Goal: Task Accomplishment & Management: Use online tool/utility

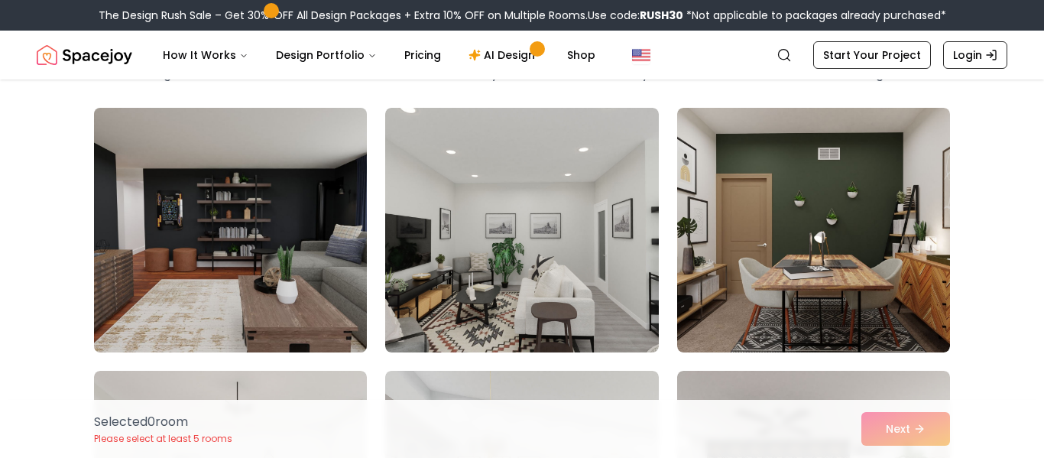
scroll to position [101, 0]
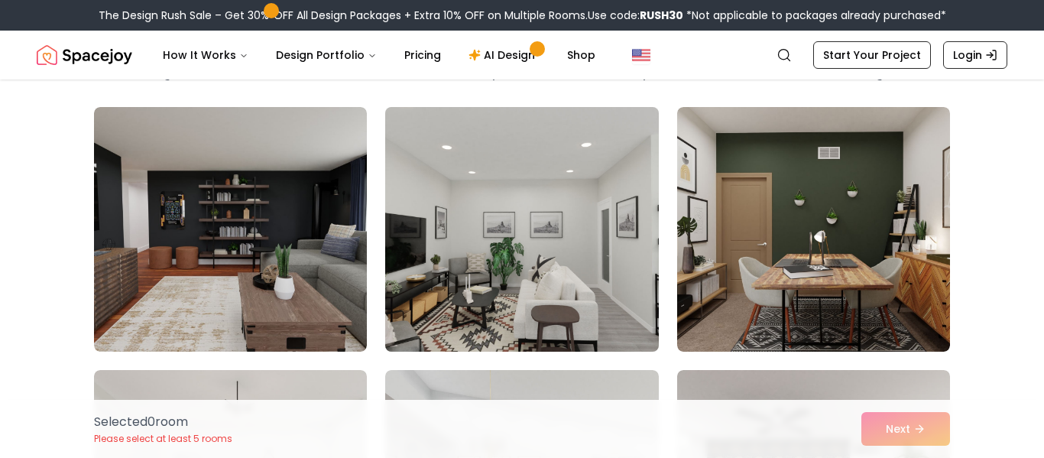
click at [619, 340] on img at bounding box center [521, 229] width 287 height 257
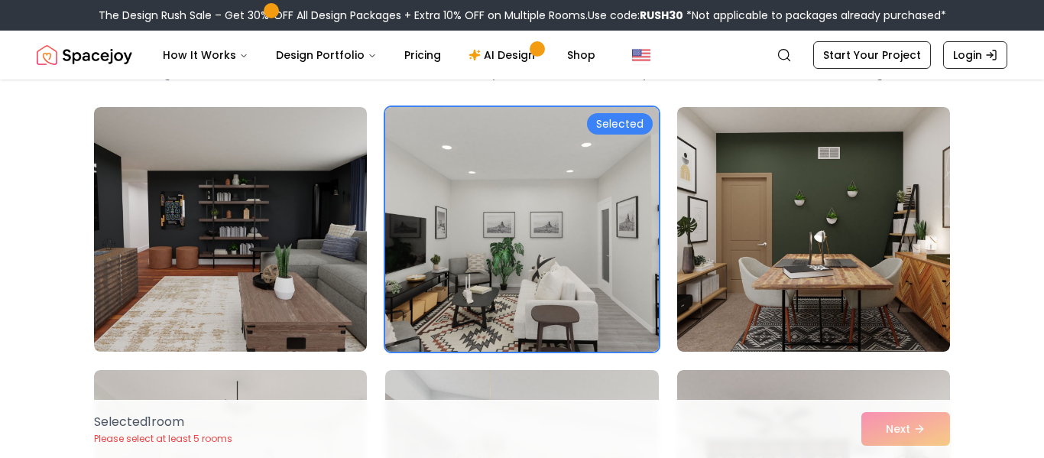
click at [614, 329] on img at bounding box center [521, 229] width 287 height 257
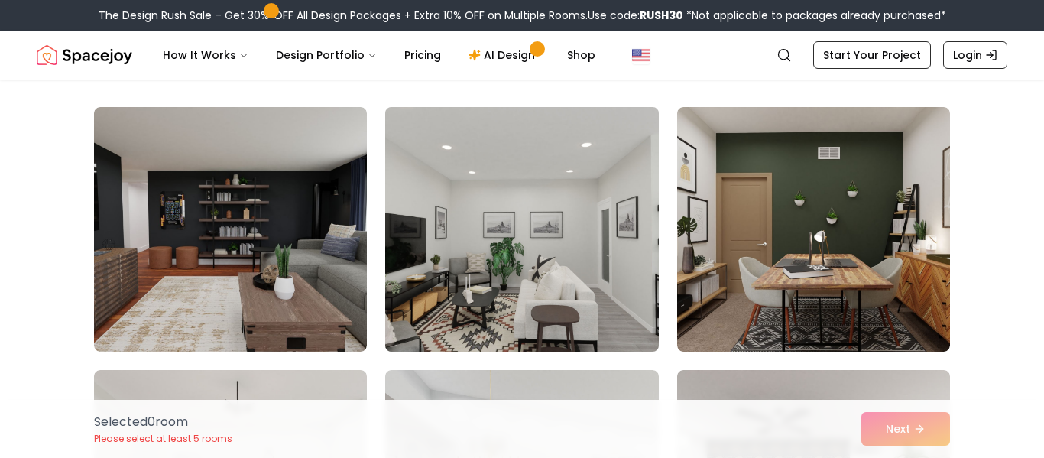
click at [615, 282] on img at bounding box center [521, 229] width 287 height 257
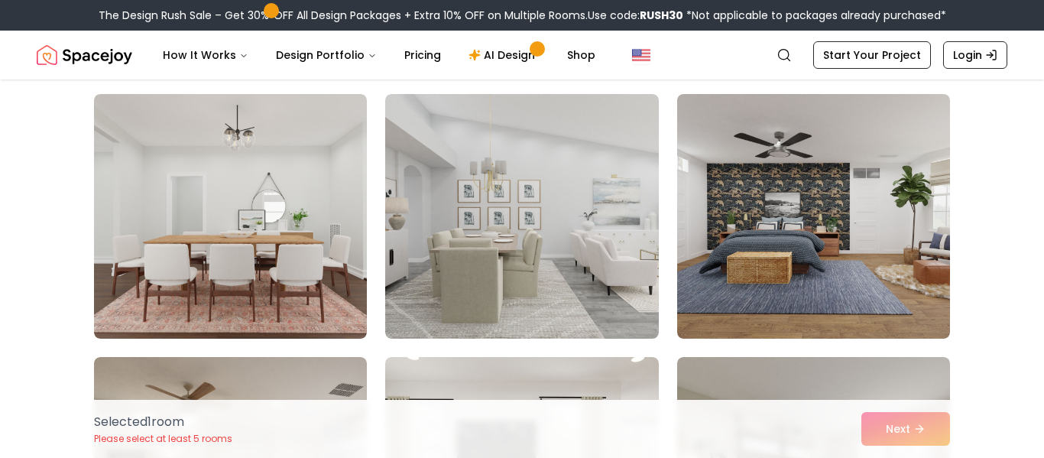
scroll to position [374, 0]
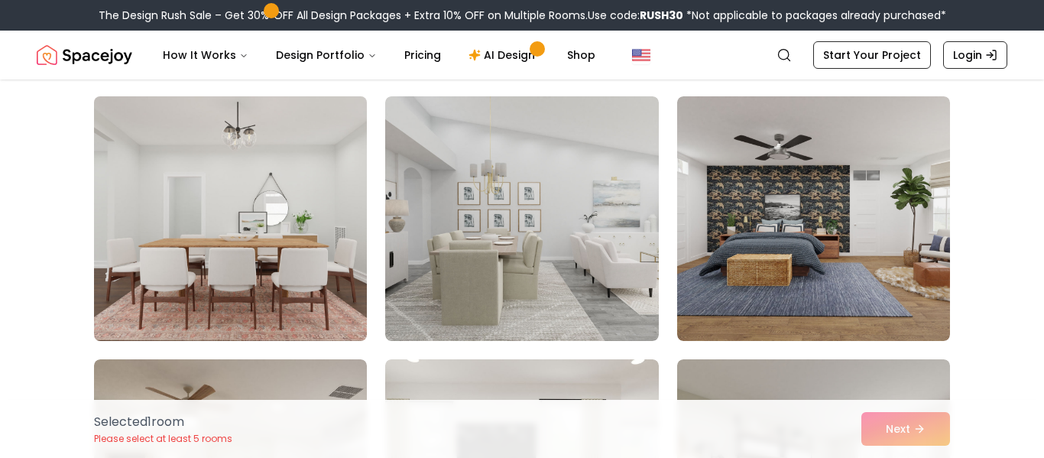
click at [136, 239] on img at bounding box center [230, 218] width 287 height 257
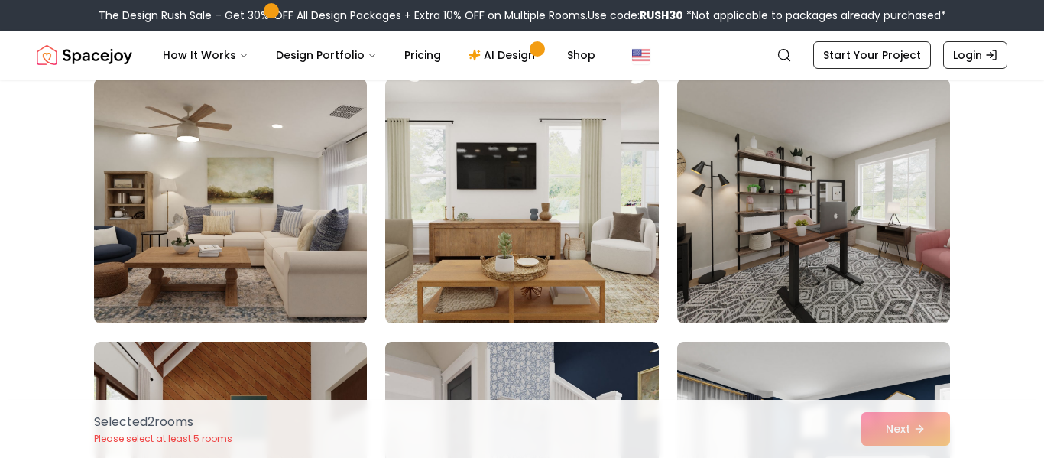
scroll to position [654, 0]
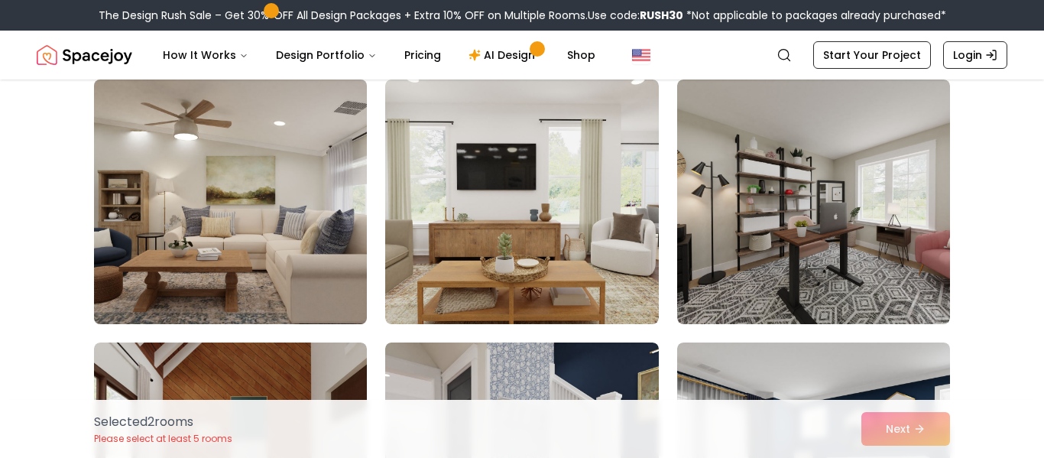
click at [227, 274] on img at bounding box center [230, 201] width 287 height 257
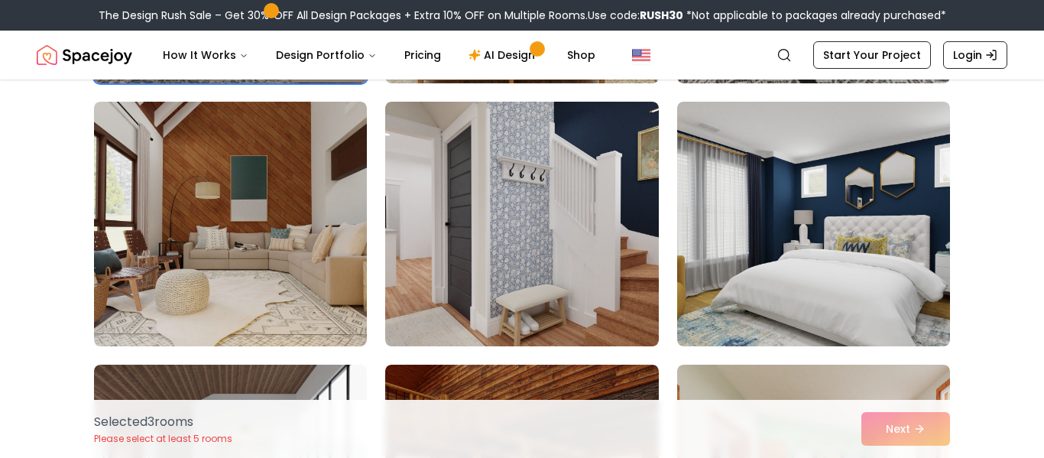
scroll to position [891, 0]
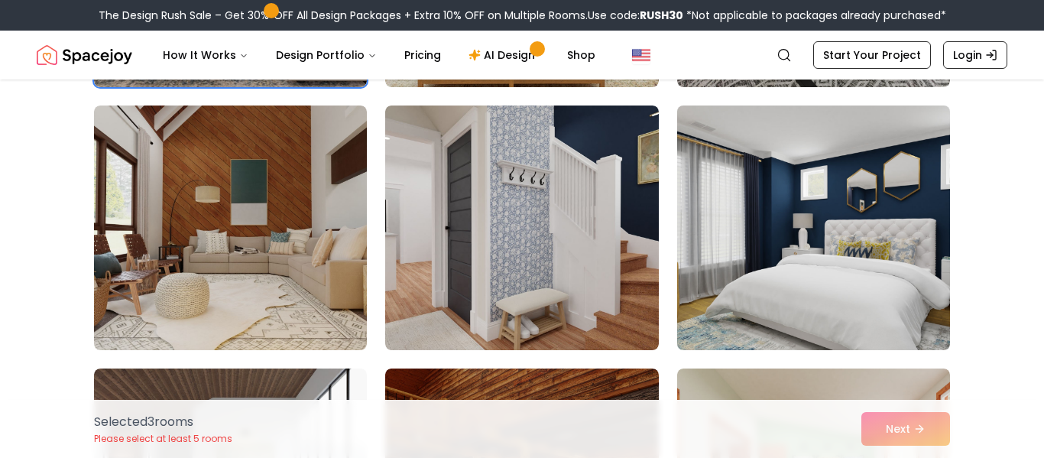
click at [776, 278] on img at bounding box center [813, 227] width 287 height 257
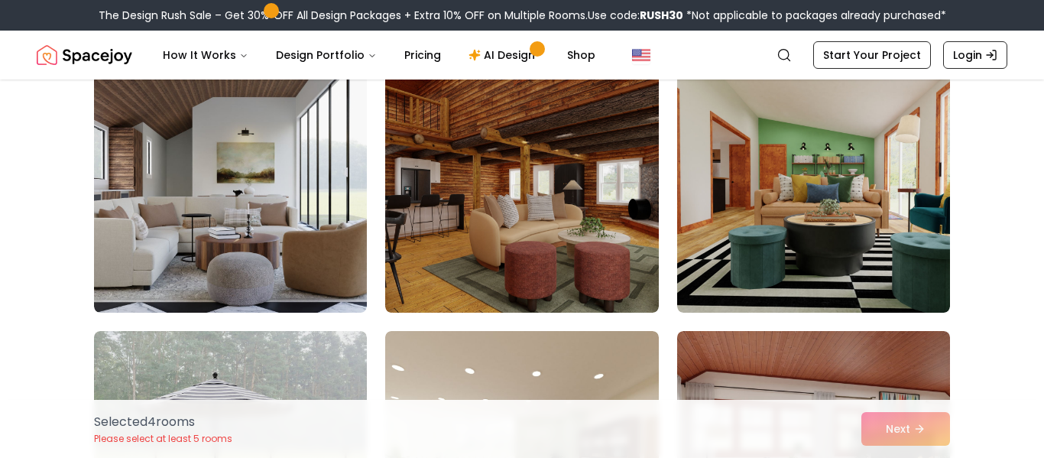
scroll to position [1193, 0]
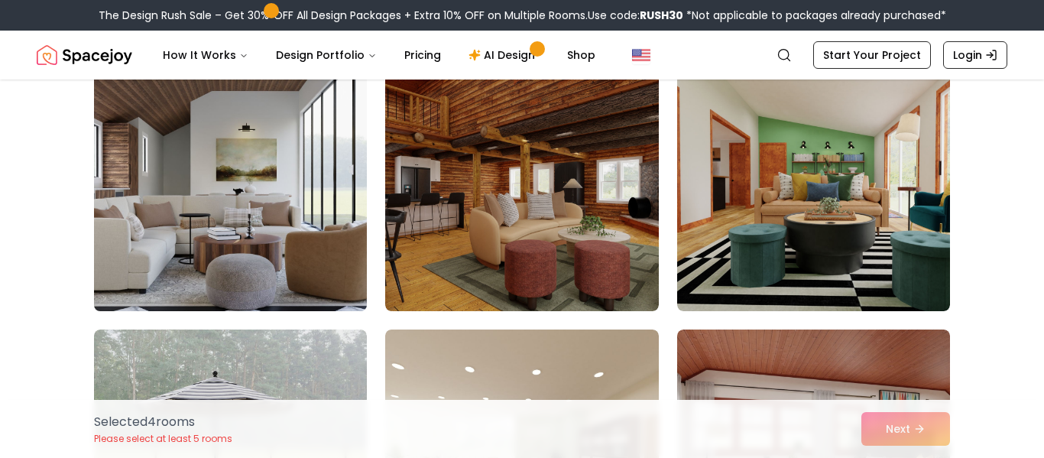
click at [303, 233] on img at bounding box center [230, 188] width 287 height 257
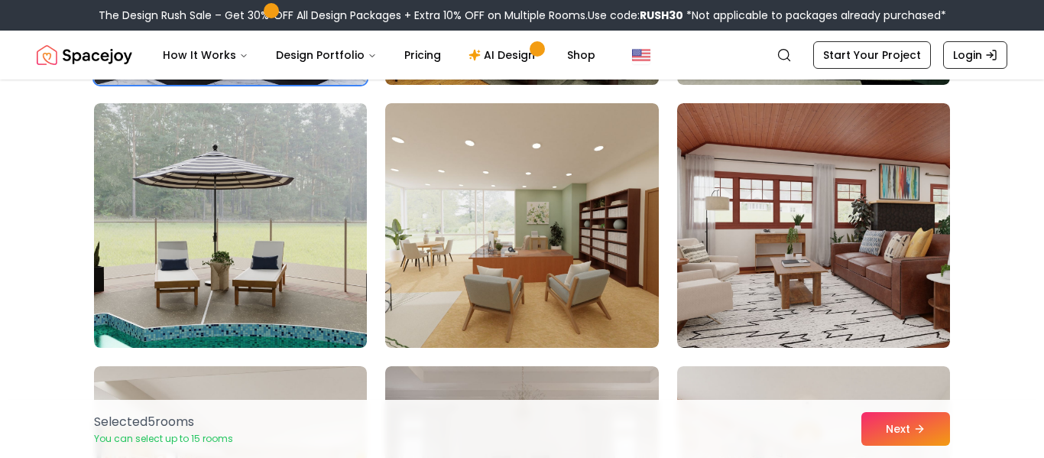
scroll to position [1418, 0]
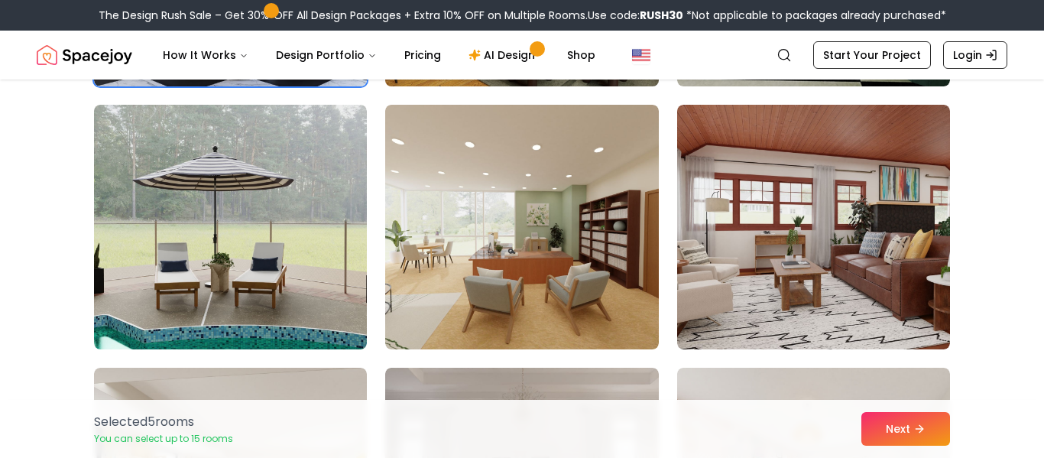
click at [637, 277] on img at bounding box center [521, 227] width 273 height 245
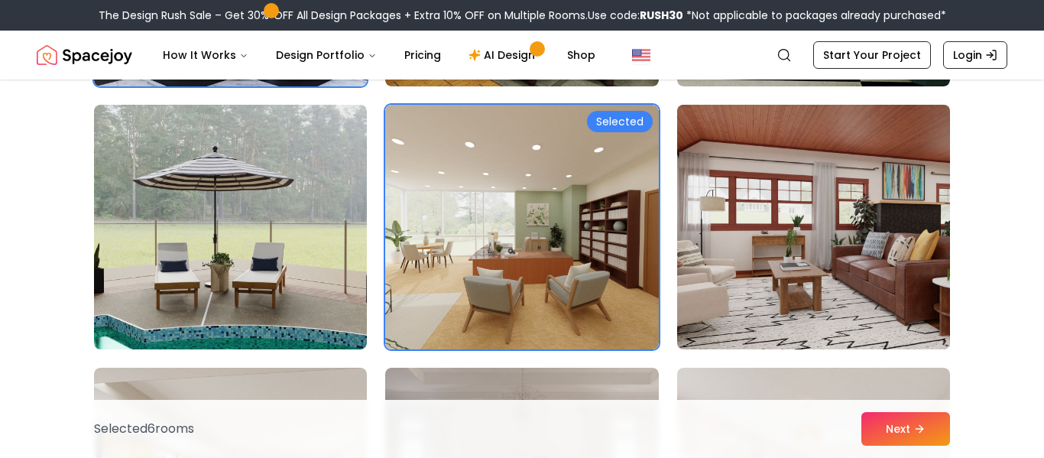
click at [770, 271] on img at bounding box center [813, 227] width 287 height 257
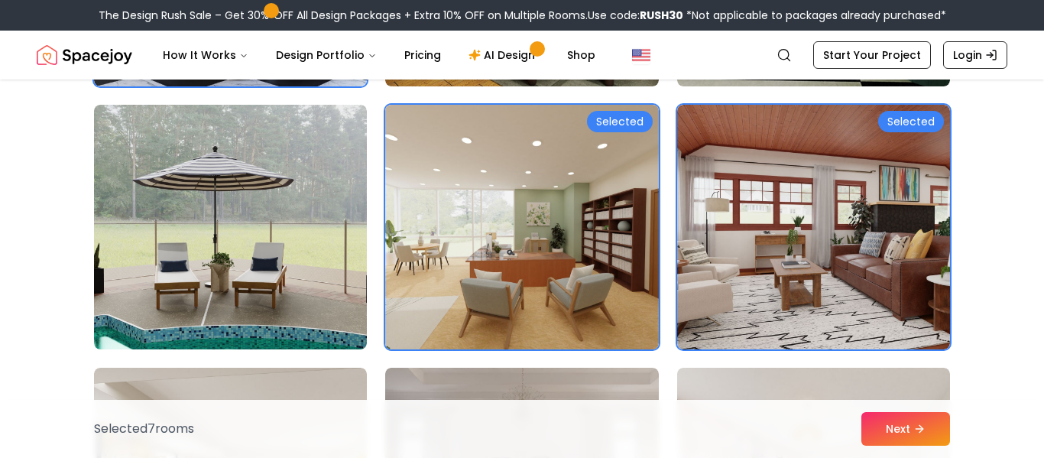
click at [618, 154] on img at bounding box center [521, 227] width 287 height 257
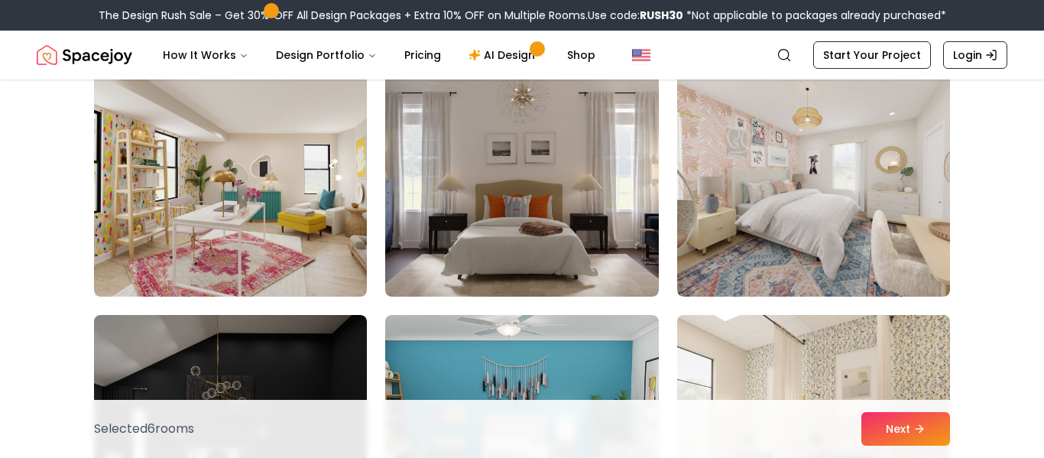
scroll to position [1736, 0]
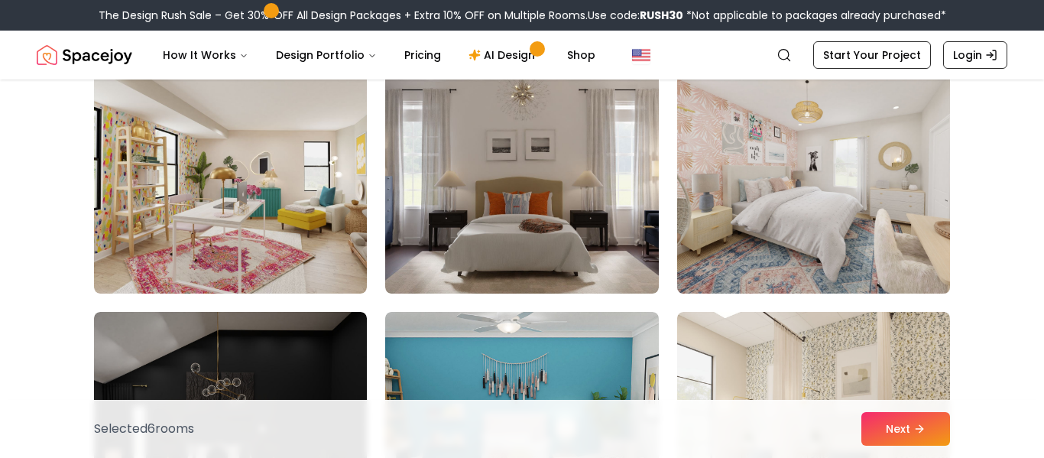
click at [770, 237] on img at bounding box center [813, 171] width 287 height 257
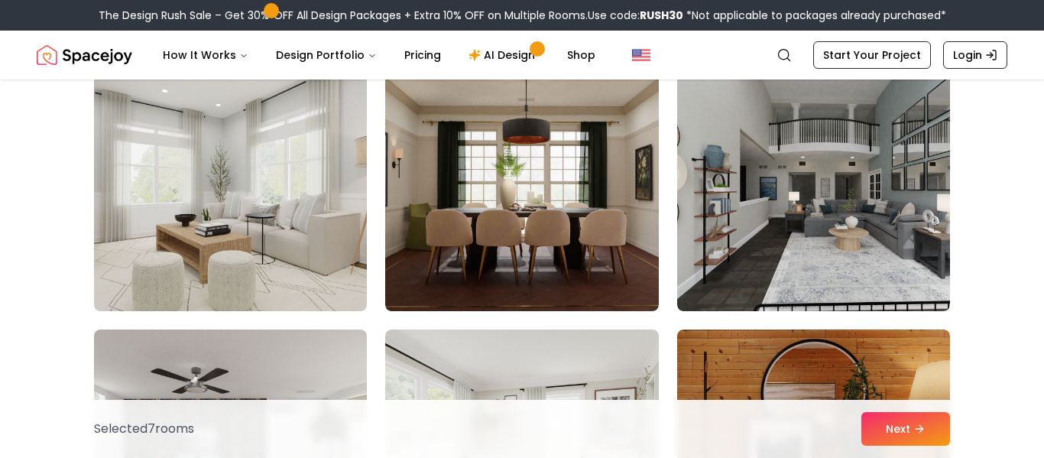
scroll to position [2242, 0]
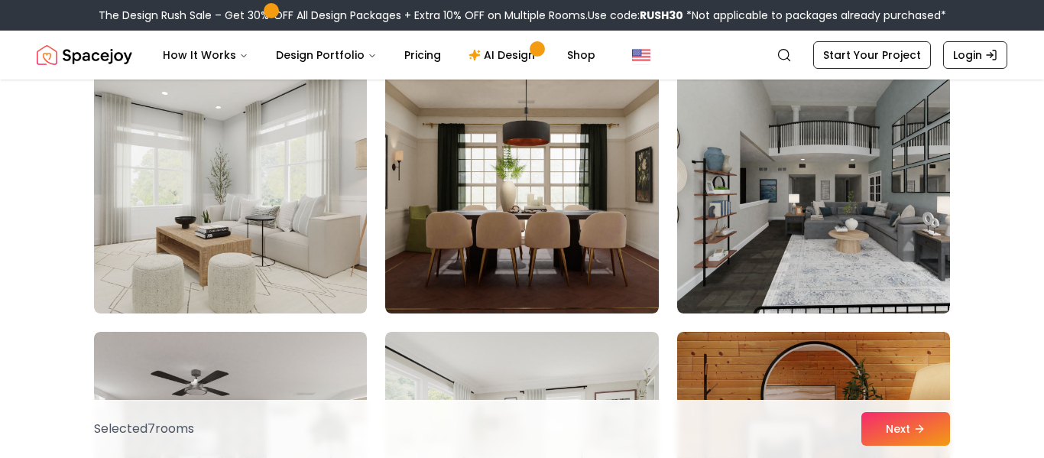
click at [770, 237] on img at bounding box center [813, 191] width 273 height 245
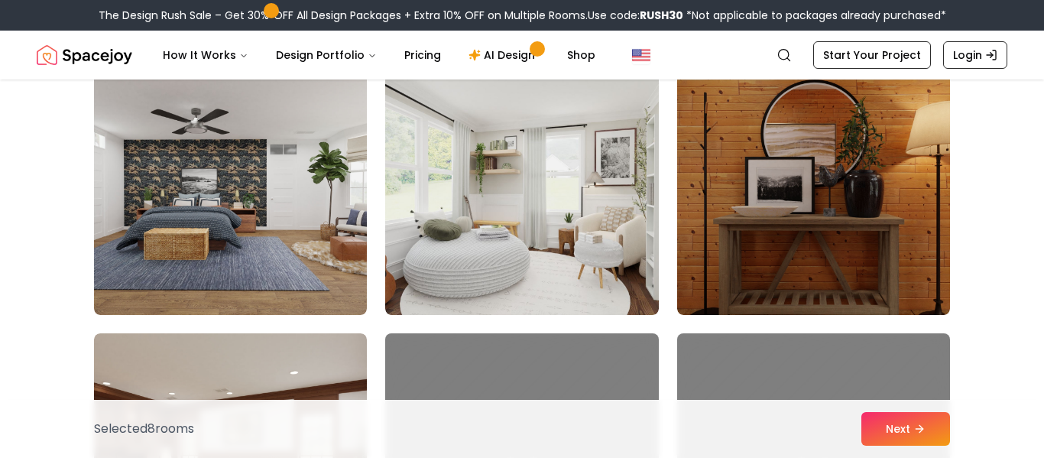
scroll to position [2505, 0]
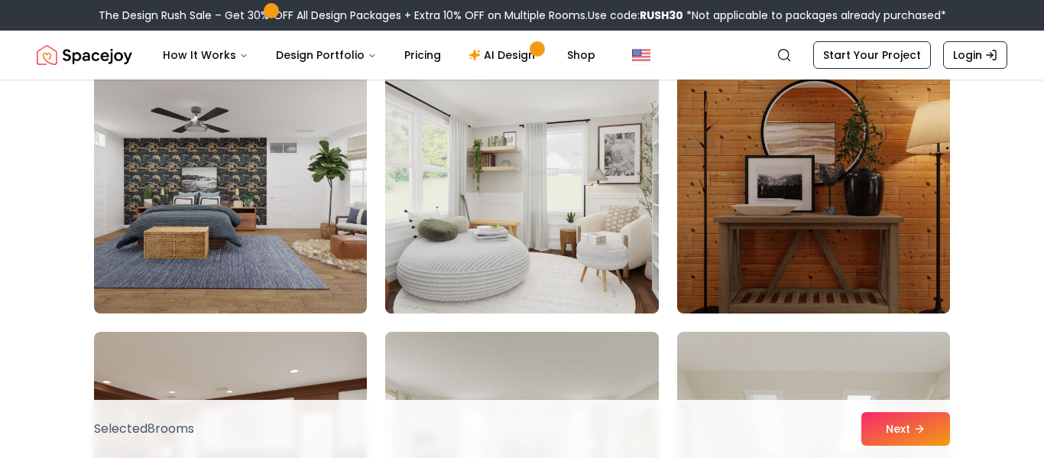
click at [472, 276] on img at bounding box center [521, 191] width 287 height 257
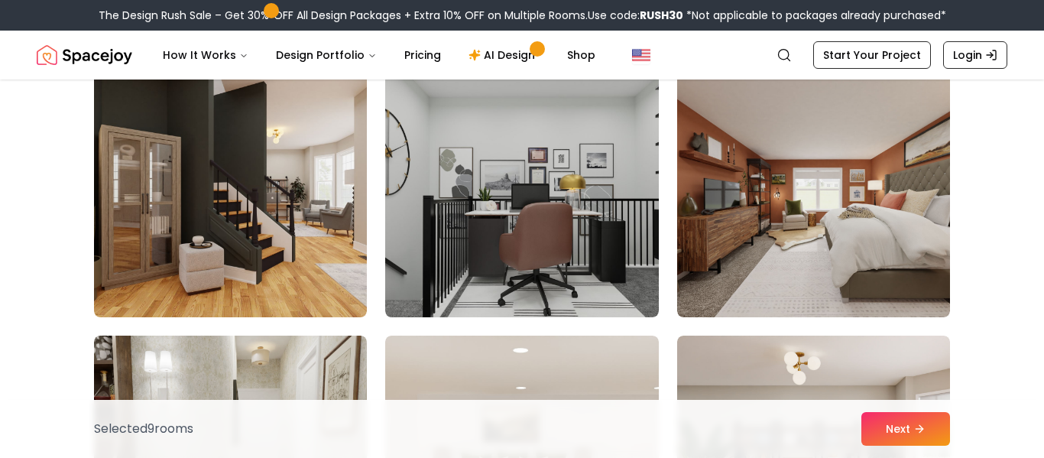
scroll to position [3554, 0]
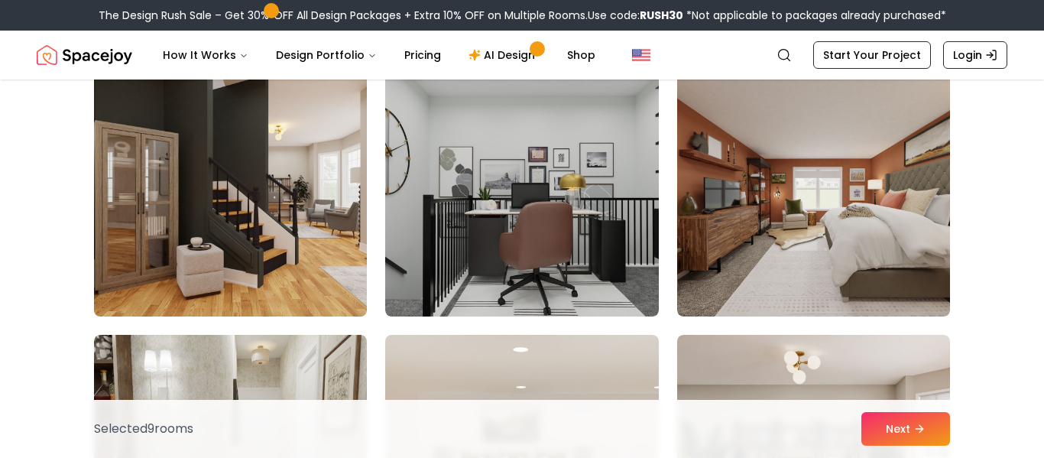
click at [329, 248] on img at bounding box center [230, 194] width 287 height 257
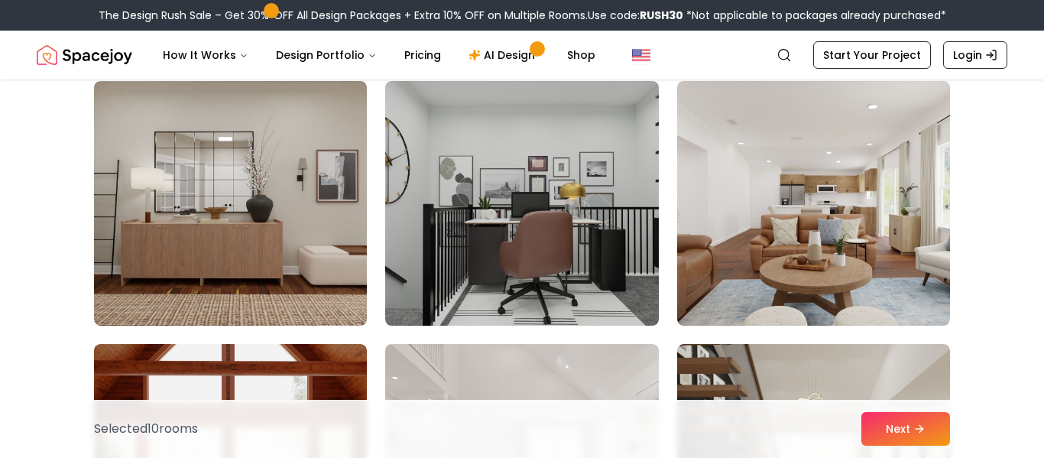
scroll to position [4335, 0]
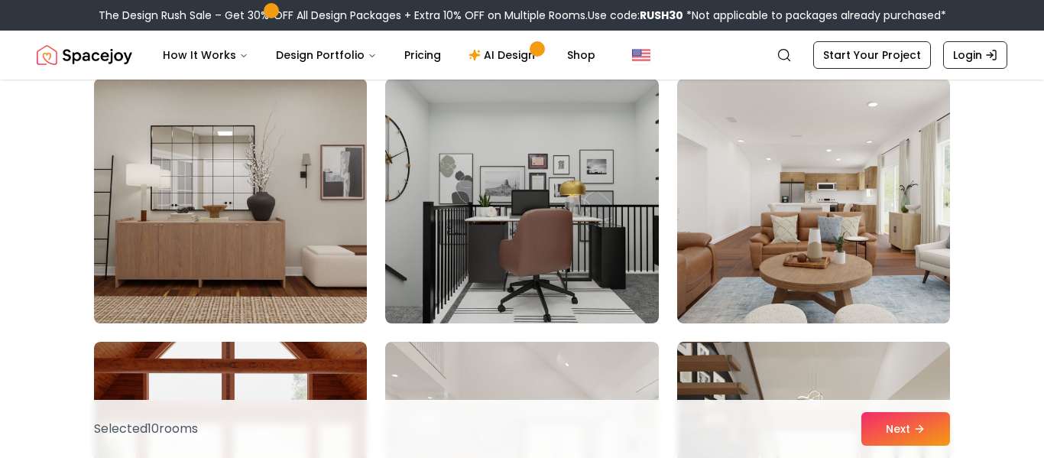
click at [313, 234] on img at bounding box center [230, 201] width 287 height 257
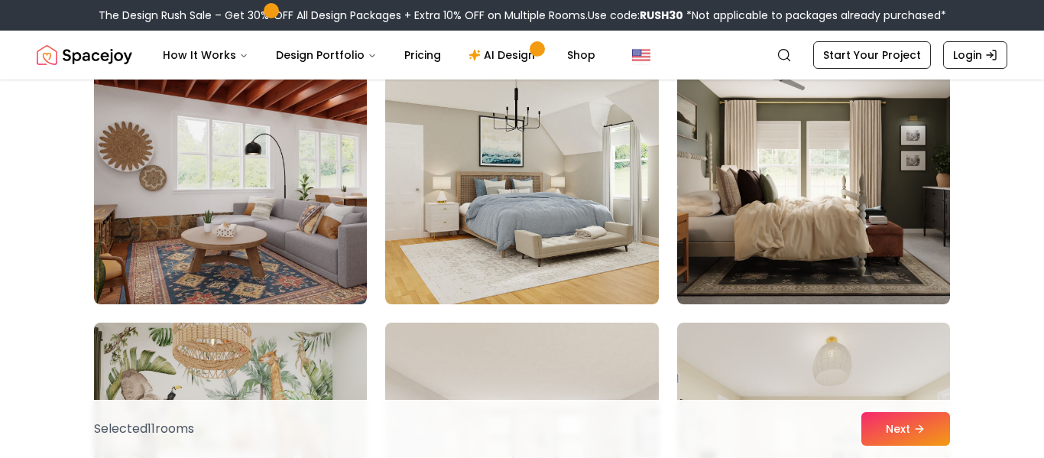
scroll to position [4879, 0]
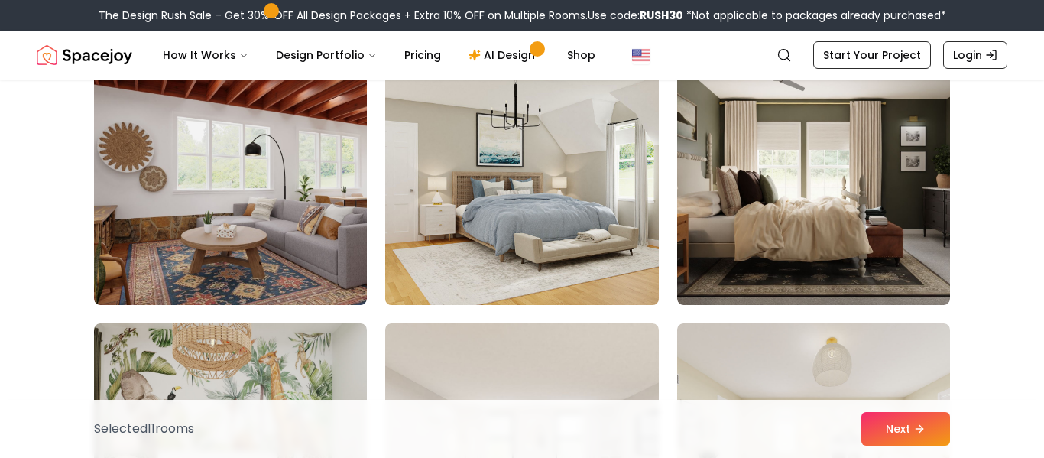
click at [569, 249] on img at bounding box center [521, 182] width 287 height 257
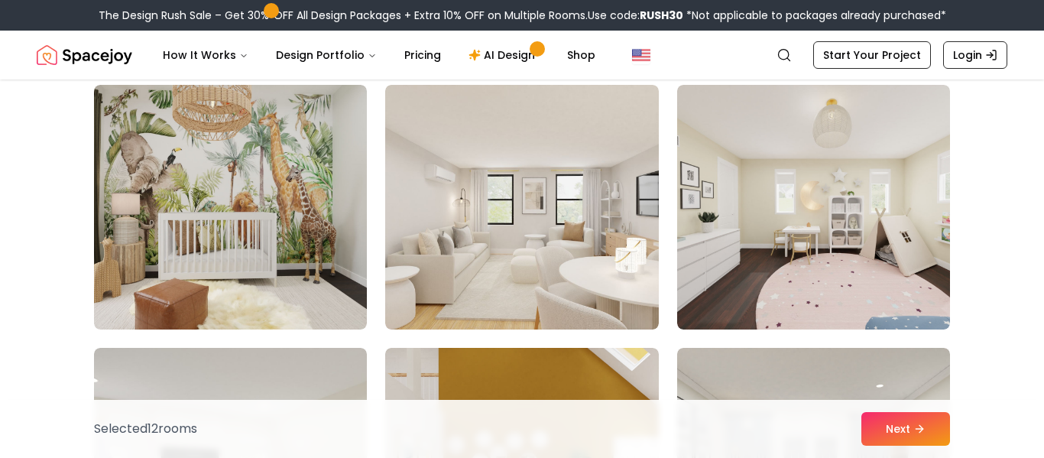
scroll to position [5119, 0]
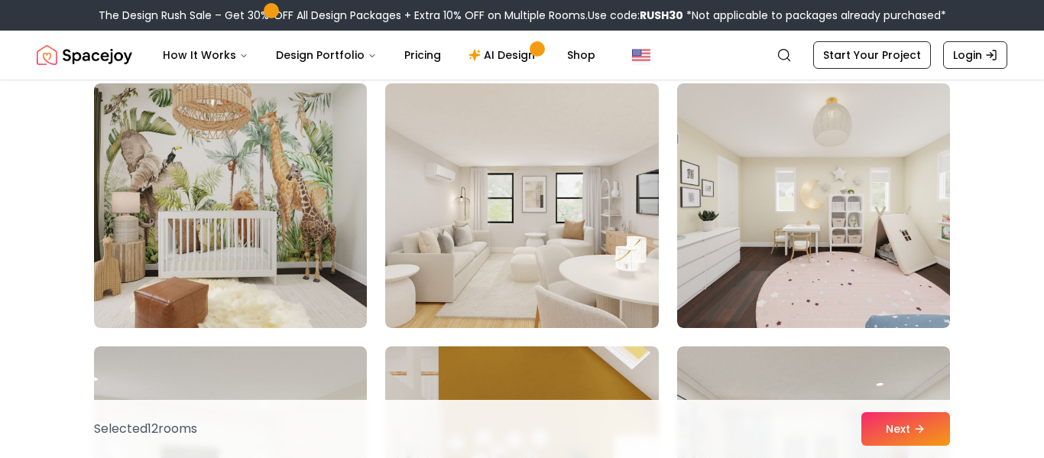
click at [569, 249] on img at bounding box center [521, 205] width 273 height 245
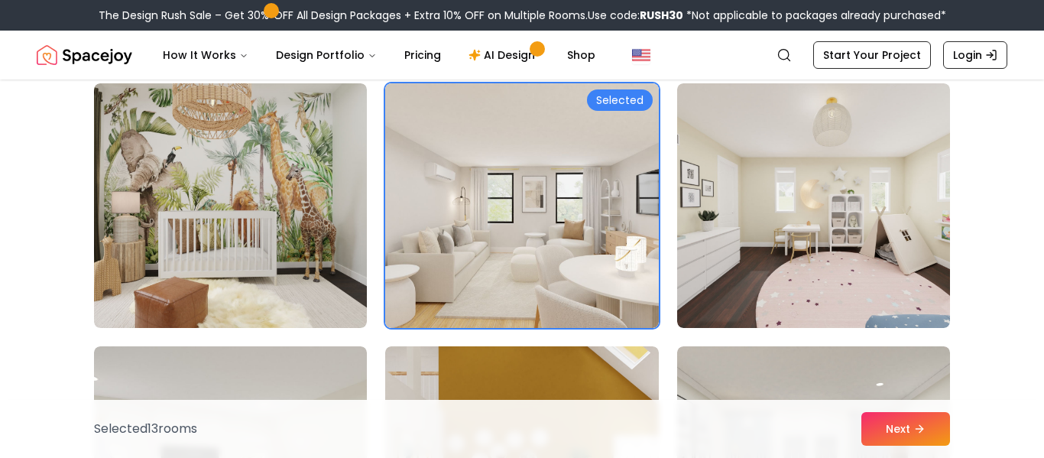
scroll to position [5117, 0]
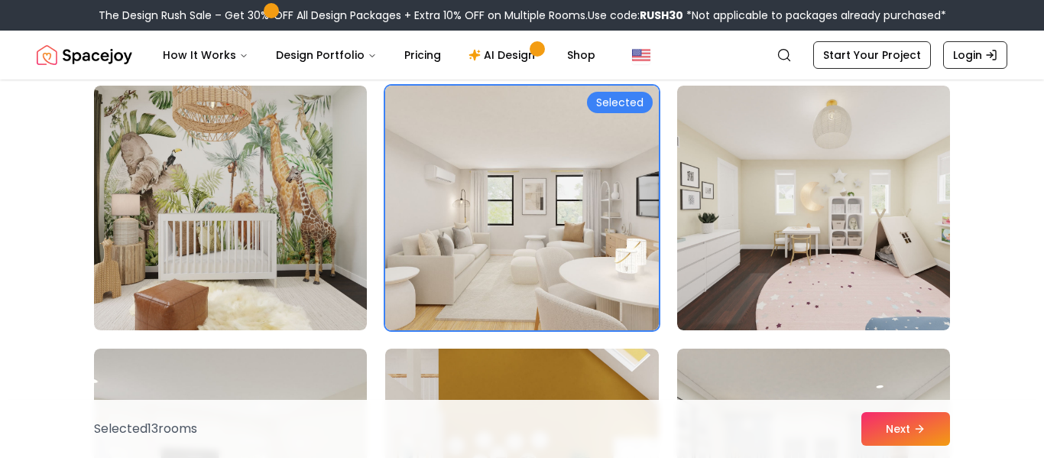
click at [569, 249] on img at bounding box center [521, 208] width 273 height 245
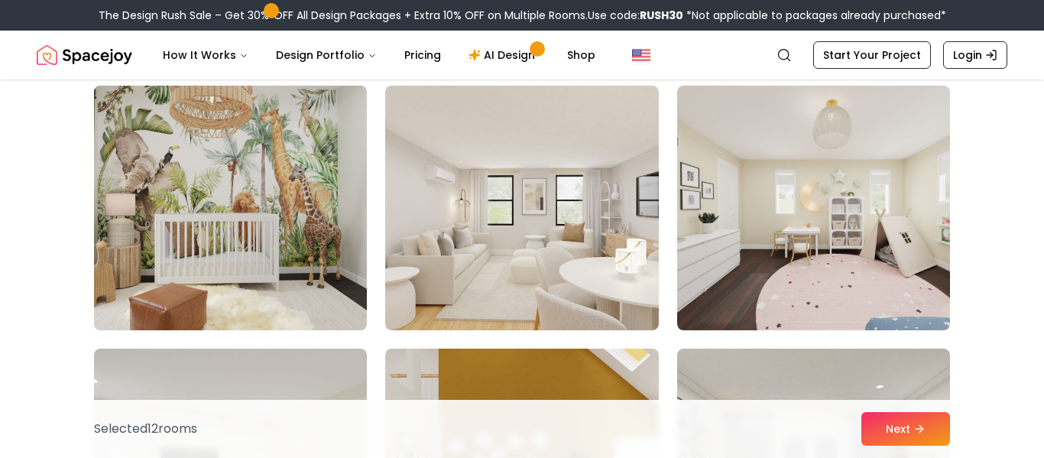
click at [275, 213] on img at bounding box center [230, 207] width 287 height 257
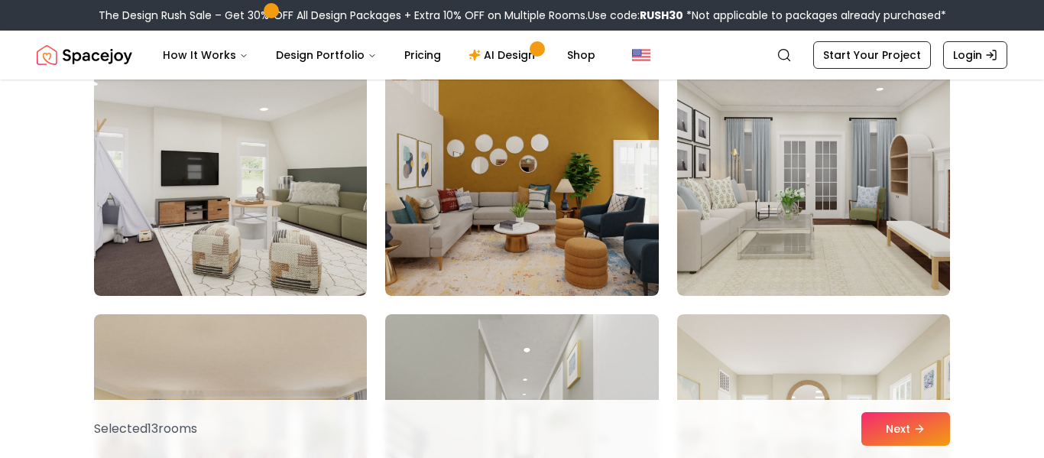
scroll to position [5415, 0]
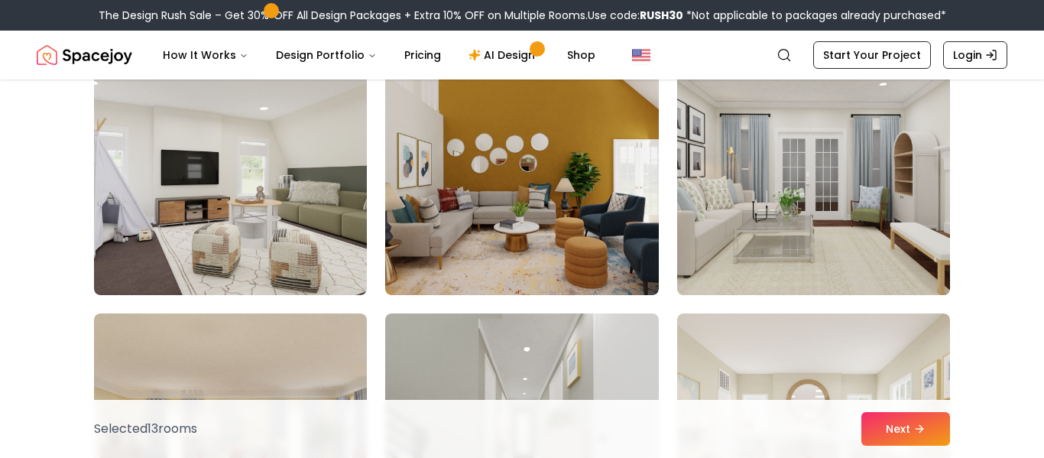
click at [854, 198] on img at bounding box center [813, 172] width 287 height 257
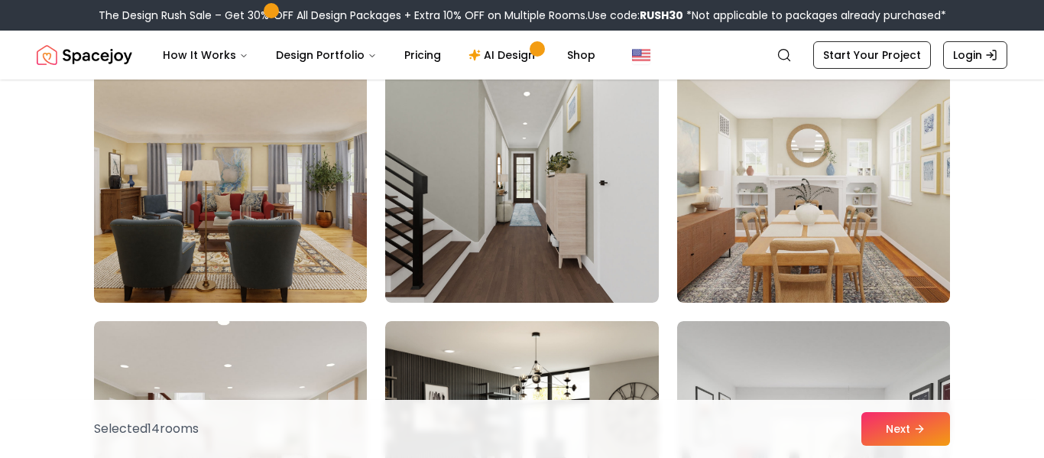
scroll to position [5657, 0]
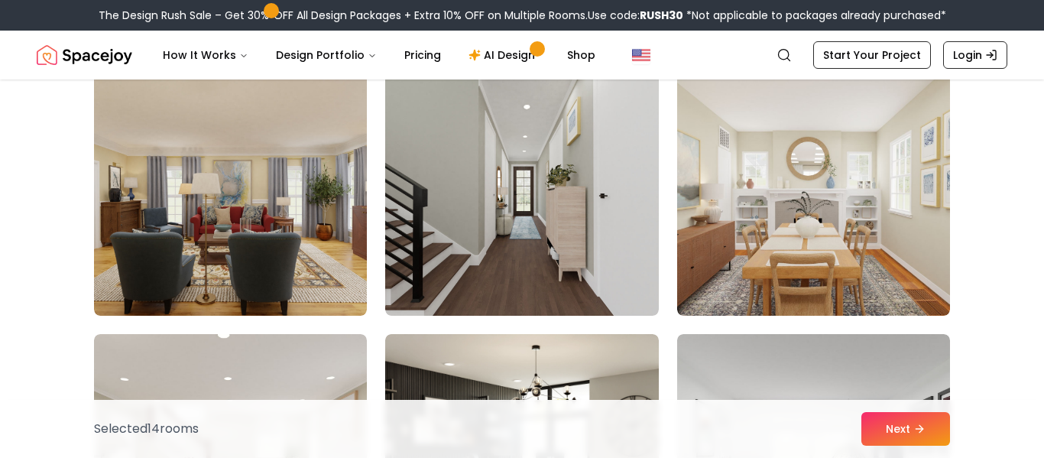
click at [854, 198] on img at bounding box center [813, 193] width 273 height 245
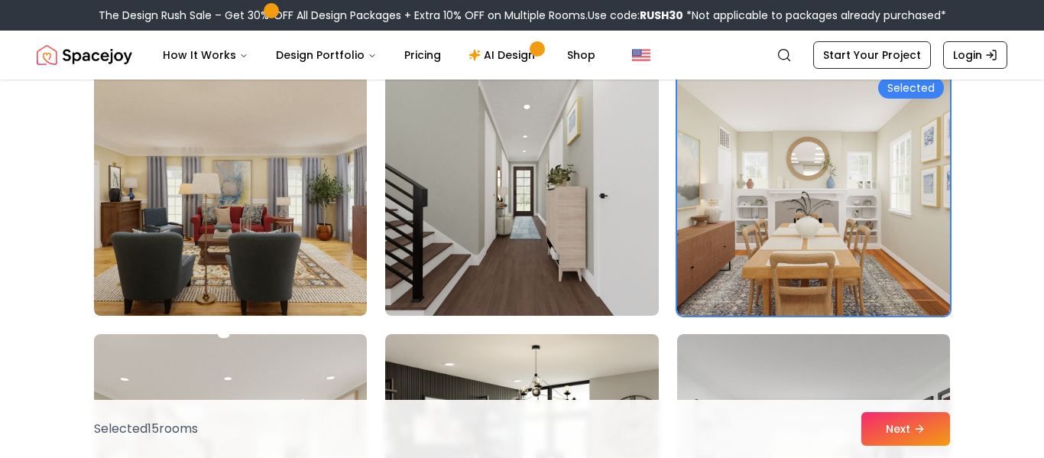
click at [854, 198] on img at bounding box center [813, 193] width 273 height 245
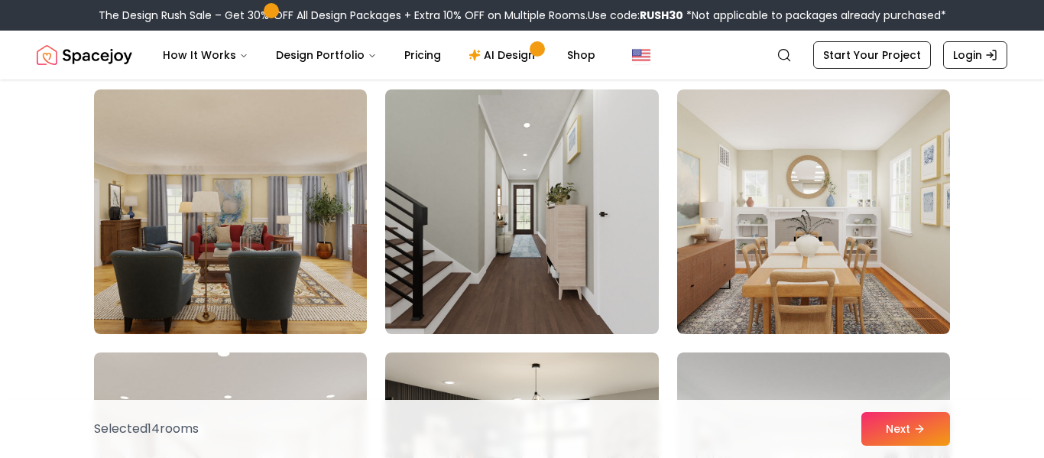
scroll to position [5634, 0]
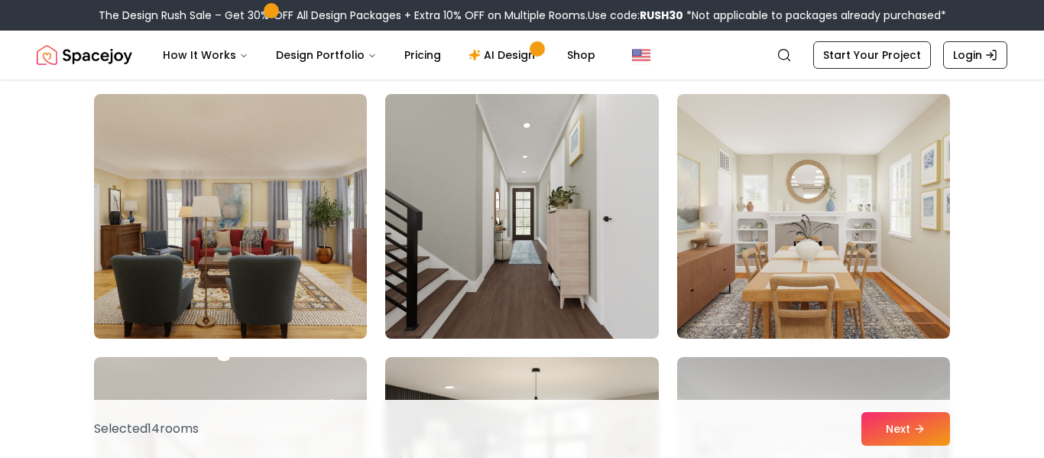
click at [509, 249] on img at bounding box center [521, 216] width 287 height 257
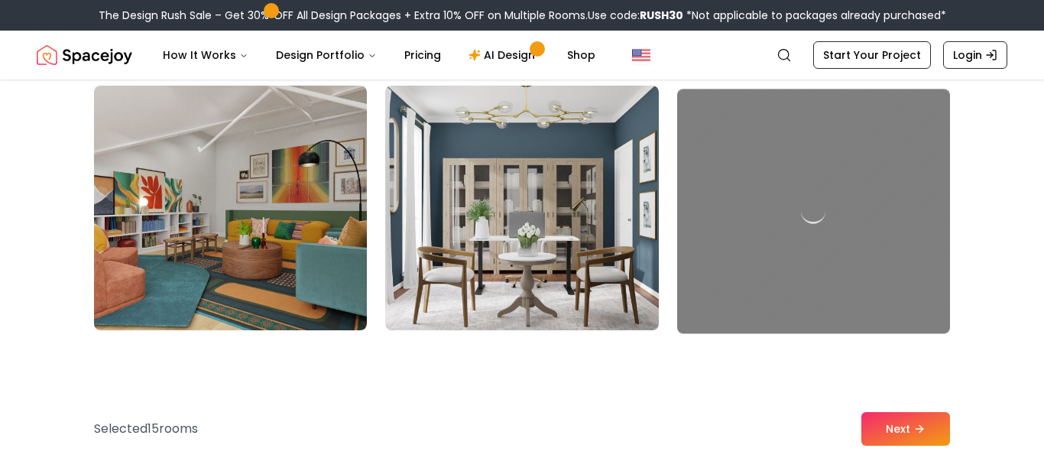
scroll to position [6958, 0]
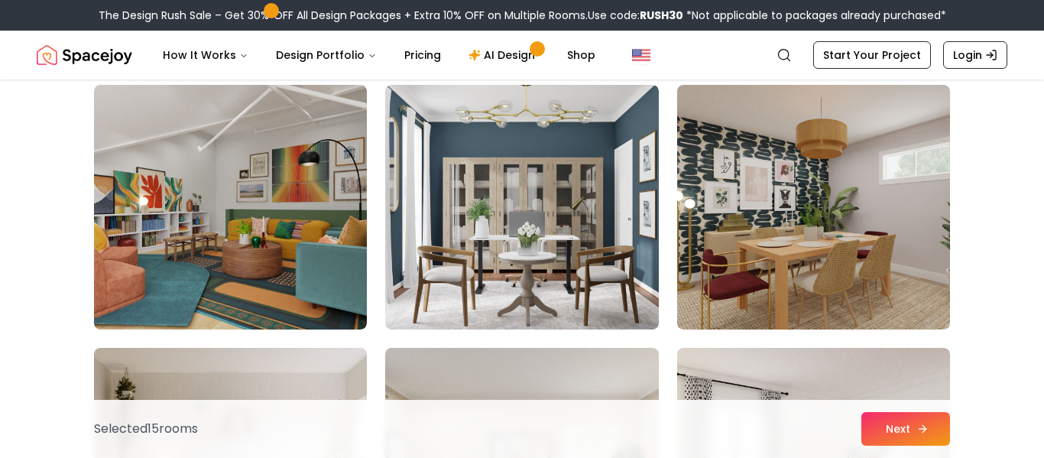
click at [903, 431] on button "Next" at bounding box center [905, 429] width 89 height 34
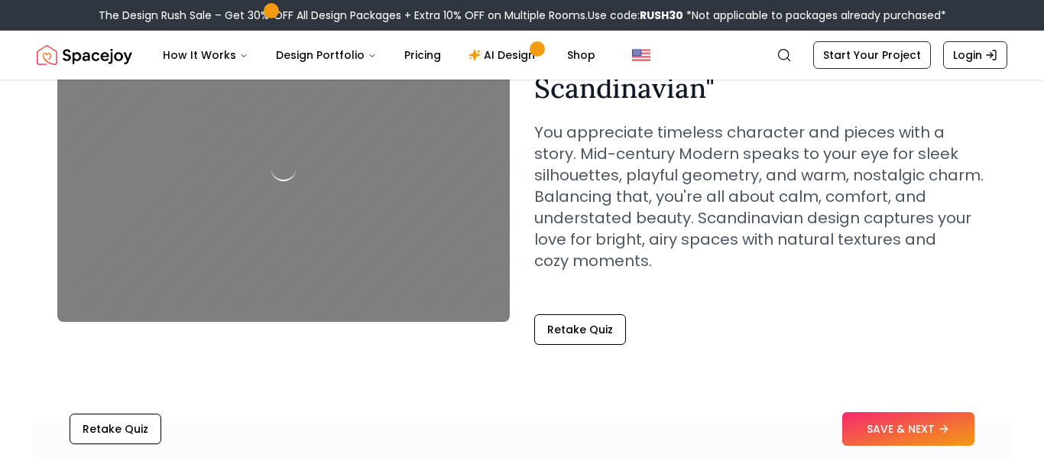
scroll to position [156, 0]
